Goal: Task Accomplishment & Management: Manage account settings

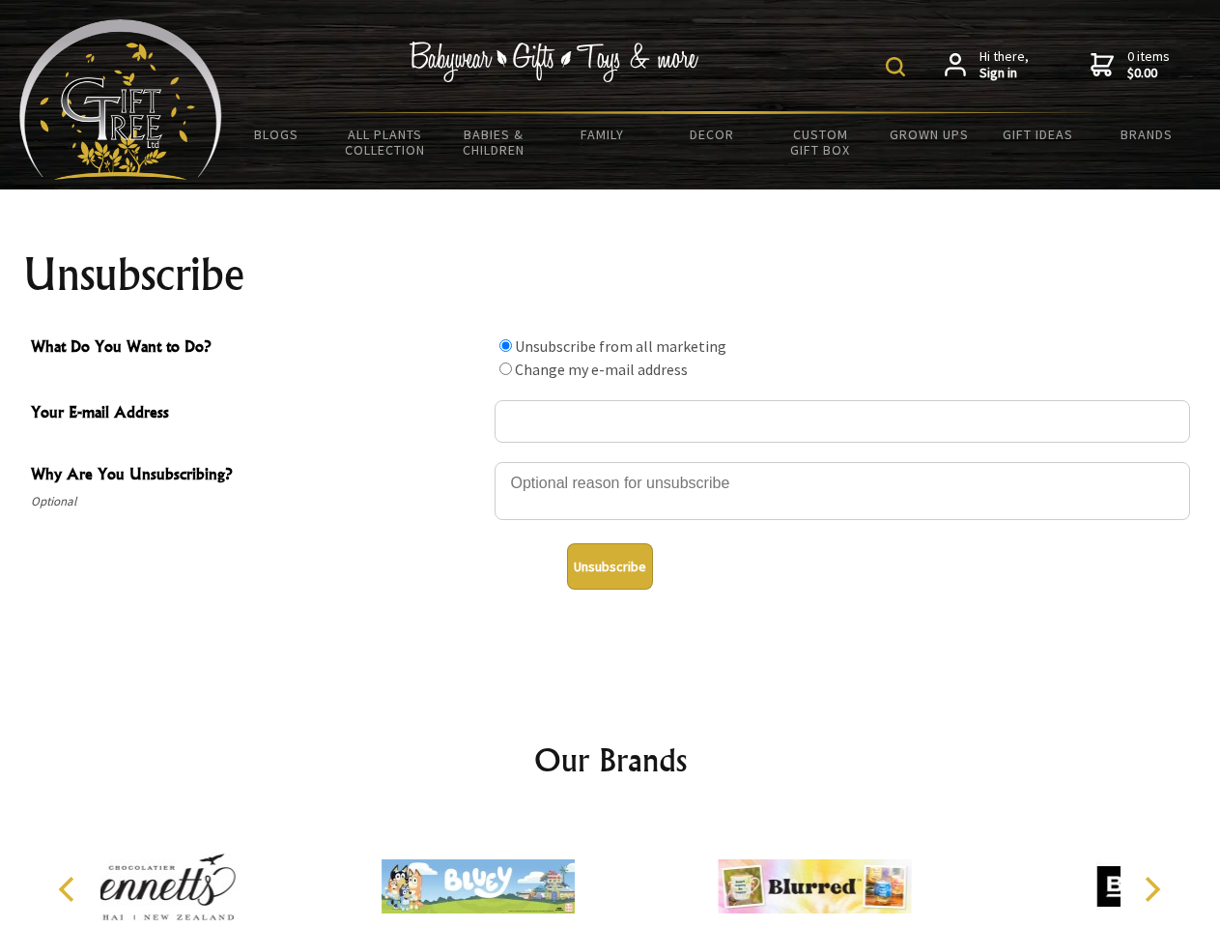
click at [899, 67] on img at bounding box center [895, 66] width 19 height 19
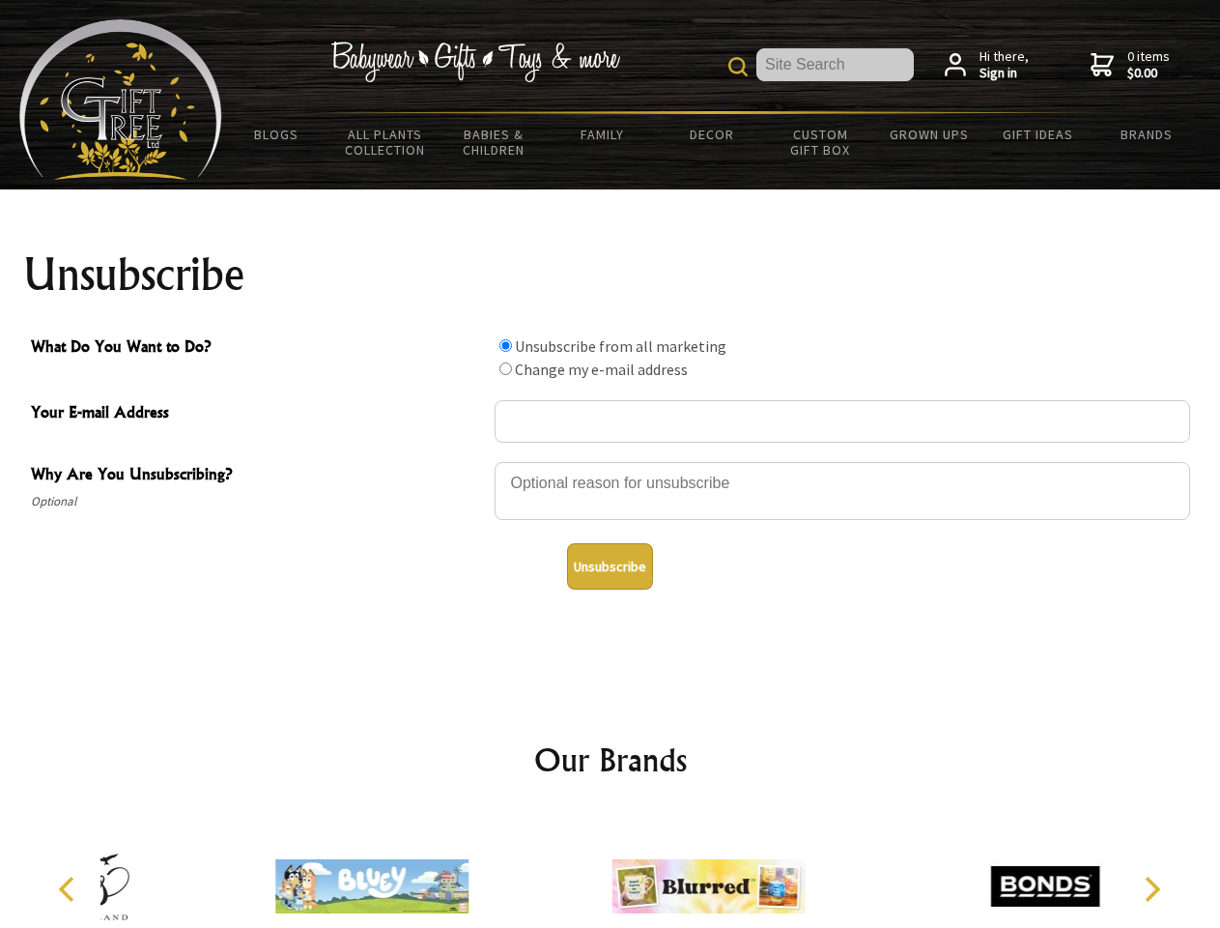
click at [611, 461] on div at bounding box center [843, 494] width 696 height 68
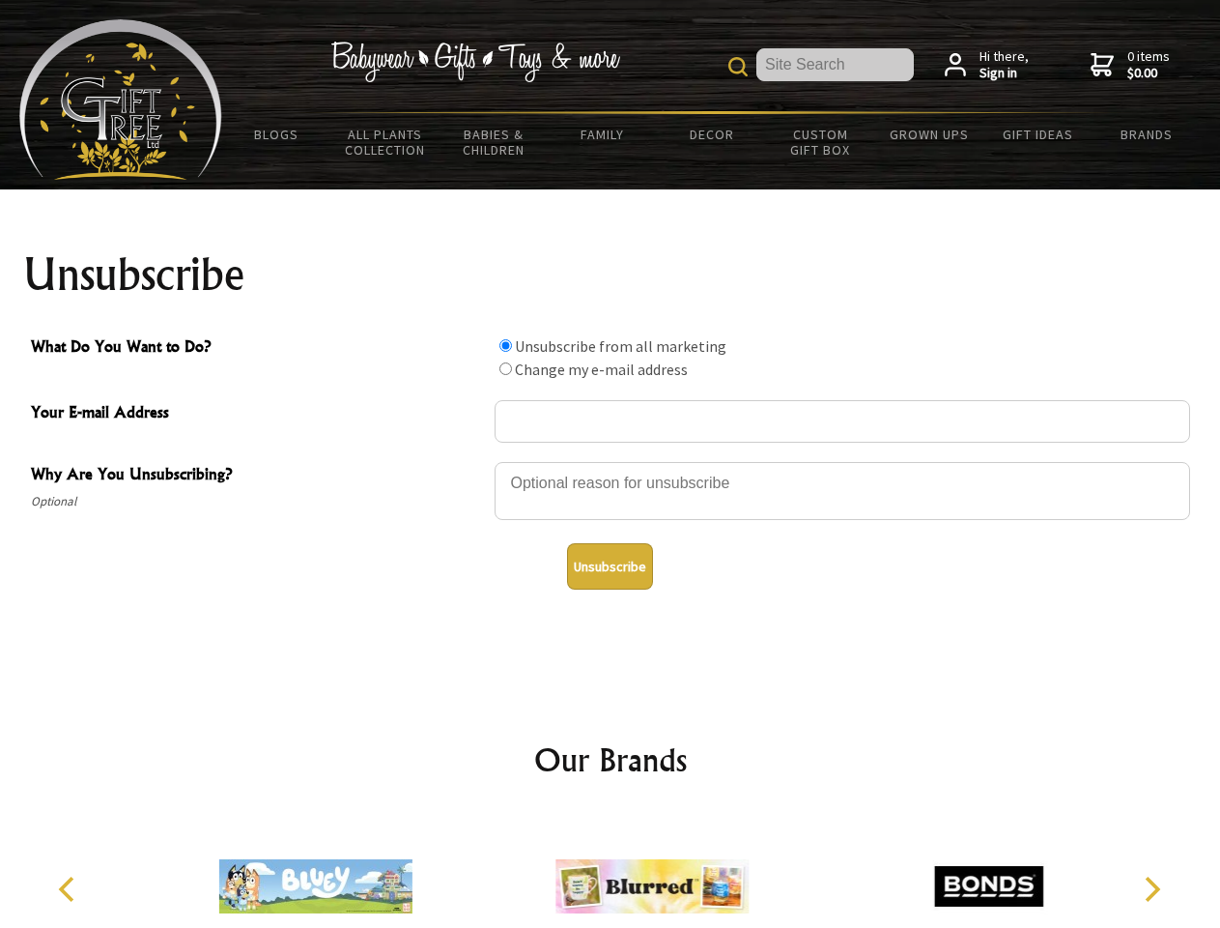
click at [505, 345] on input "What Do You Want to Do?" at bounding box center [506, 345] width 13 height 13
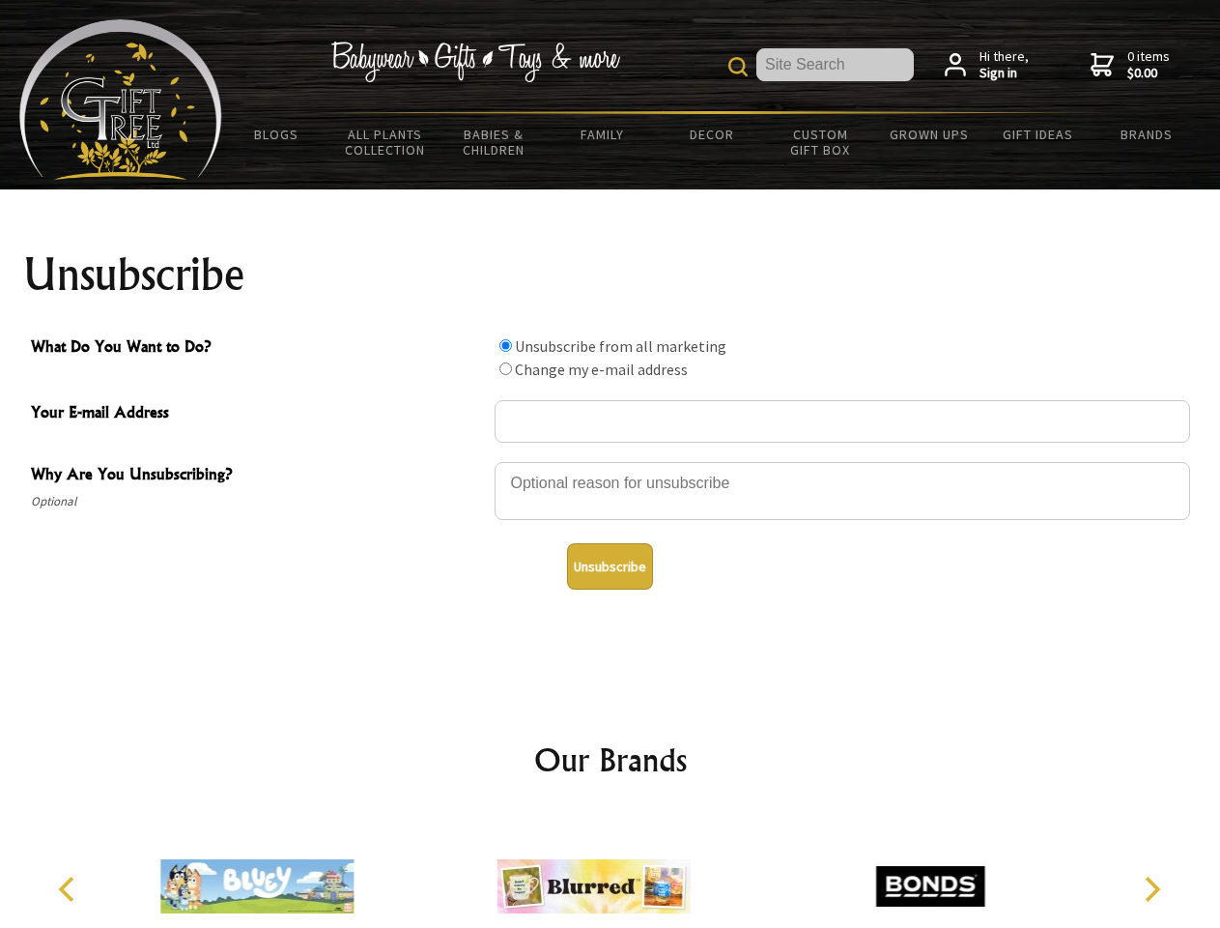
click at [505, 368] on input "What Do You Want to Do?" at bounding box center [506, 368] width 13 height 13
radio input "true"
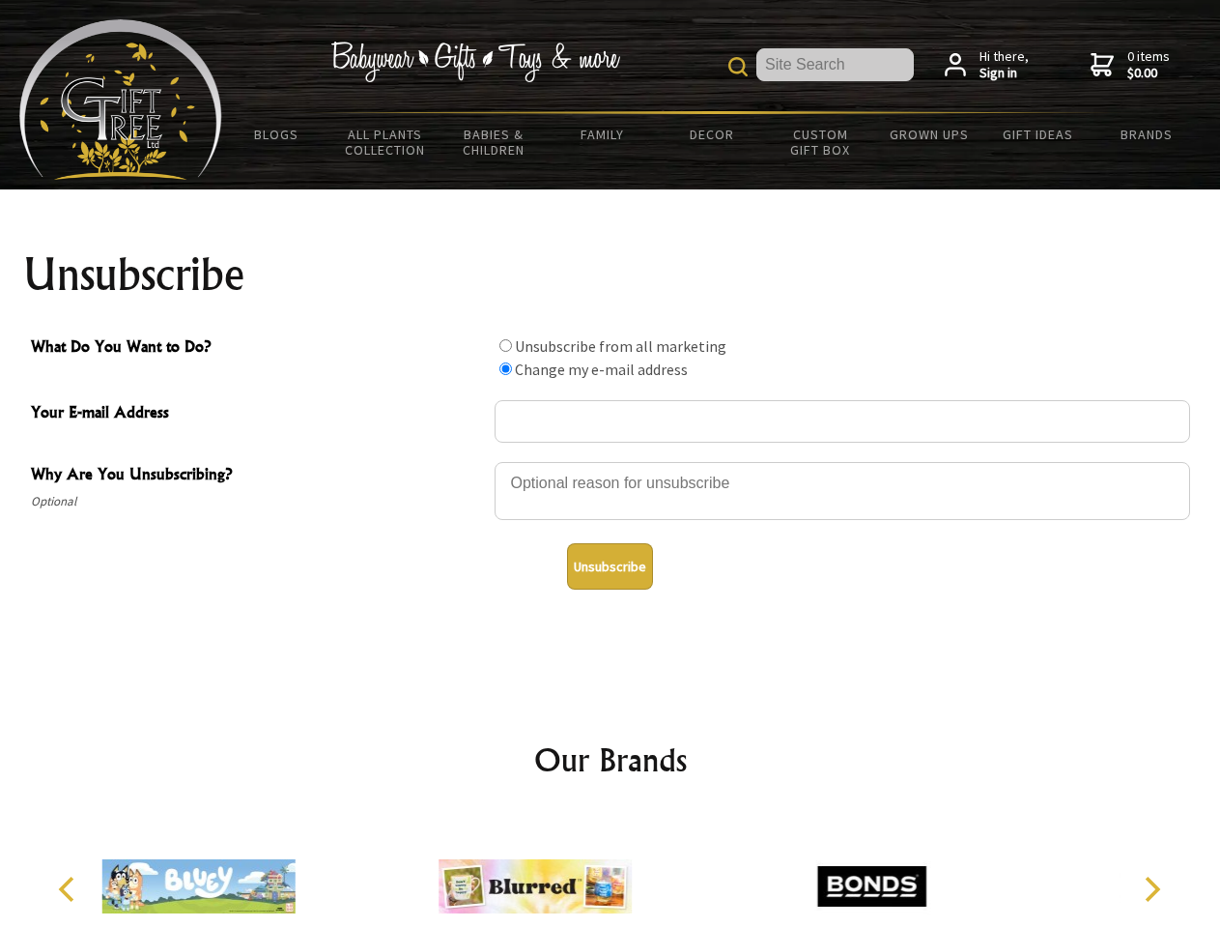
click at [610, 566] on button "Unsubscribe" at bounding box center [610, 566] width 86 height 46
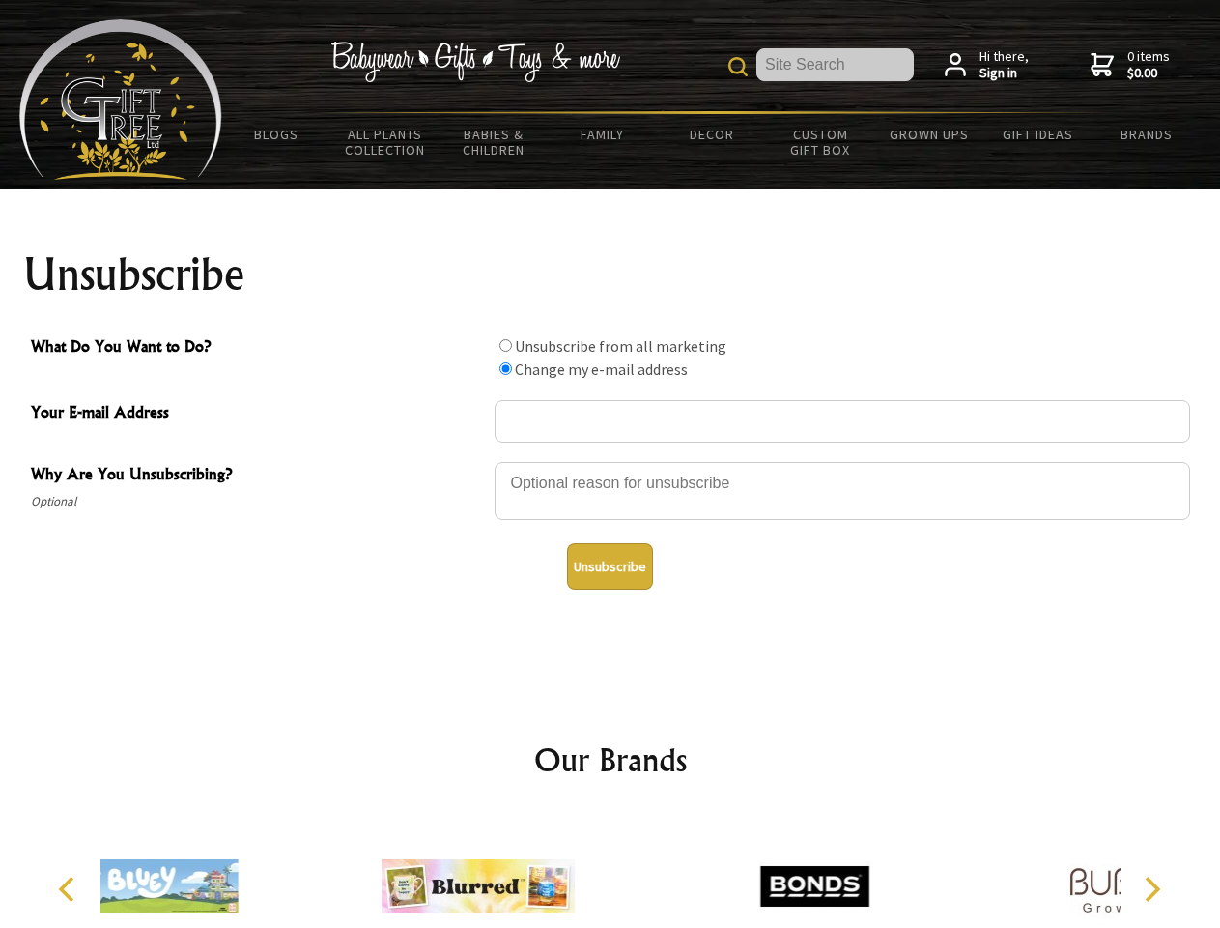
click at [646, 871] on div at bounding box center [814, 889] width 336 height 151
